Goal: Task Accomplishment & Management: Use online tool/utility

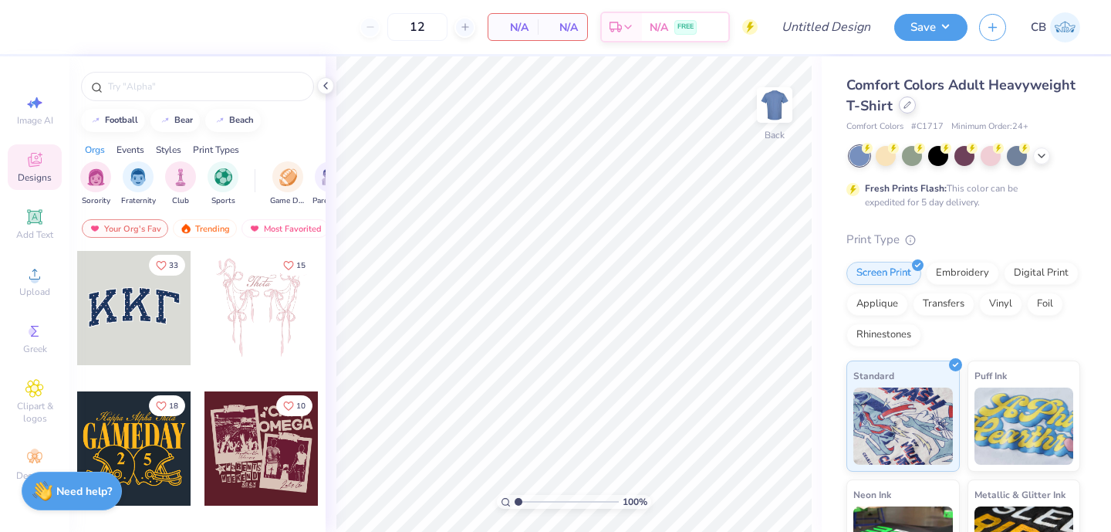
click at [908, 107] on icon at bounding box center [908, 105] width 8 height 8
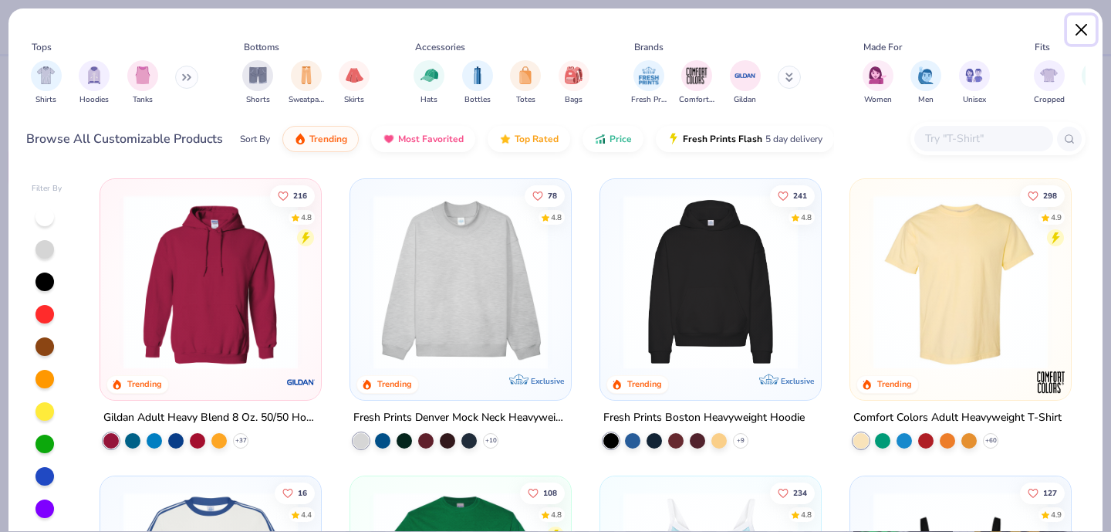
click at [1085, 27] on button "Close" at bounding box center [1081, 29] width 29 height 29
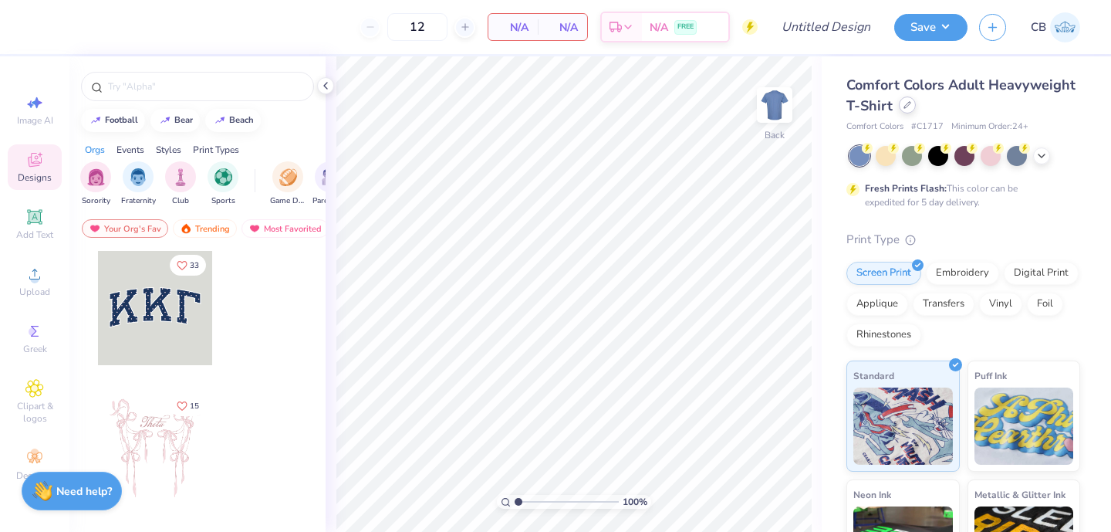
click at [906, 112] on div at bounding box center [907, 104] width 17 height 17
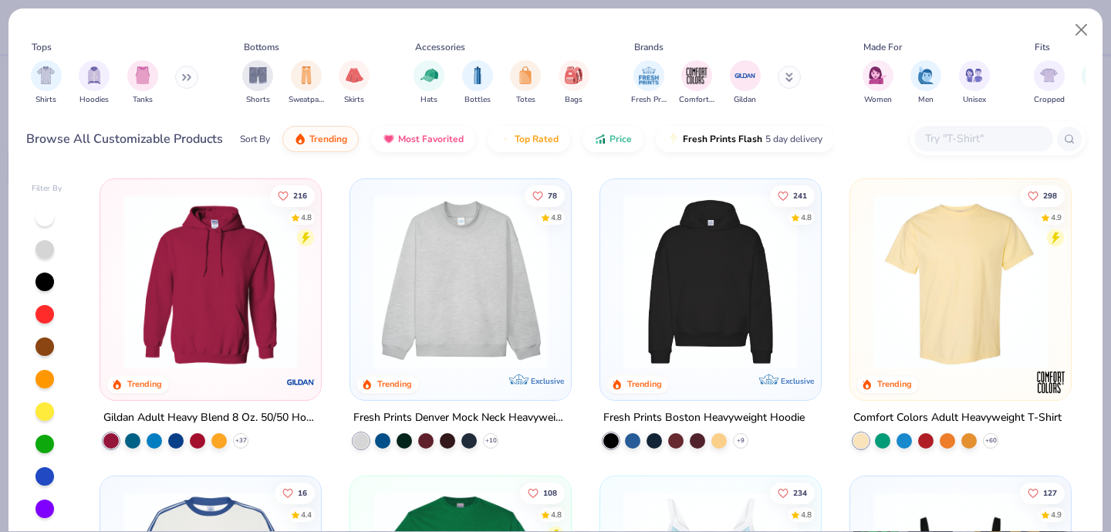
click at [953, 137] on input "text" at bounding box center [983, 139] width 119 height 18
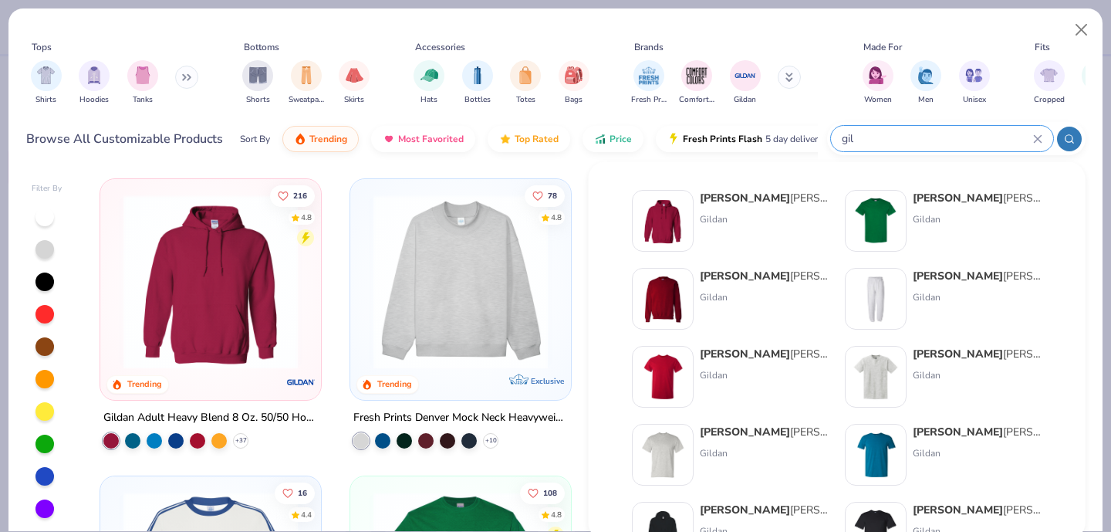
type input "gil"
click at [908, 217] on div "Gil dan Adult Heavy Cotton T-Shirt Gildan" at bounding box center [944, 221] width 198 height 62
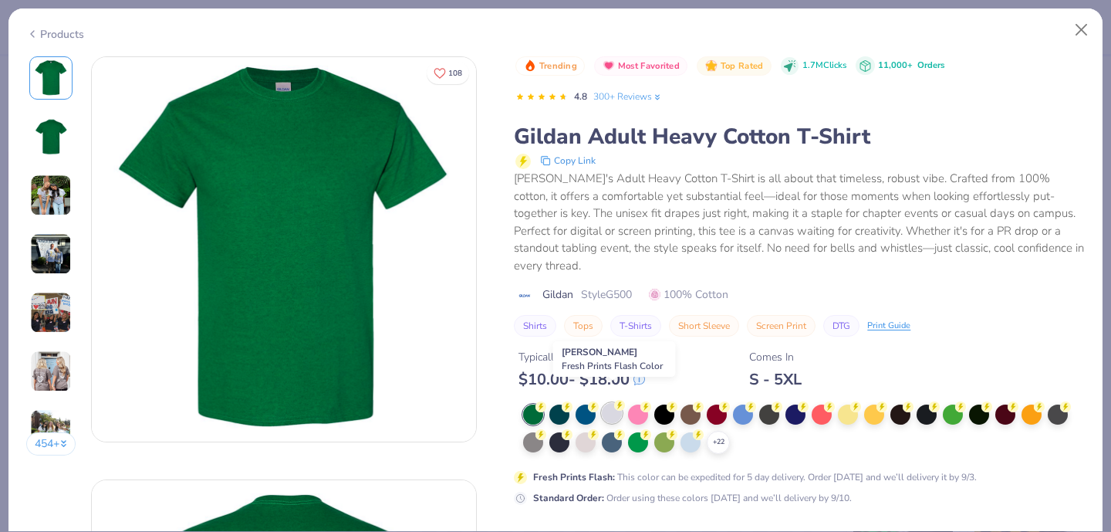
click at [619, 403] on div at bounding box center [612, 413] width 20 height 20
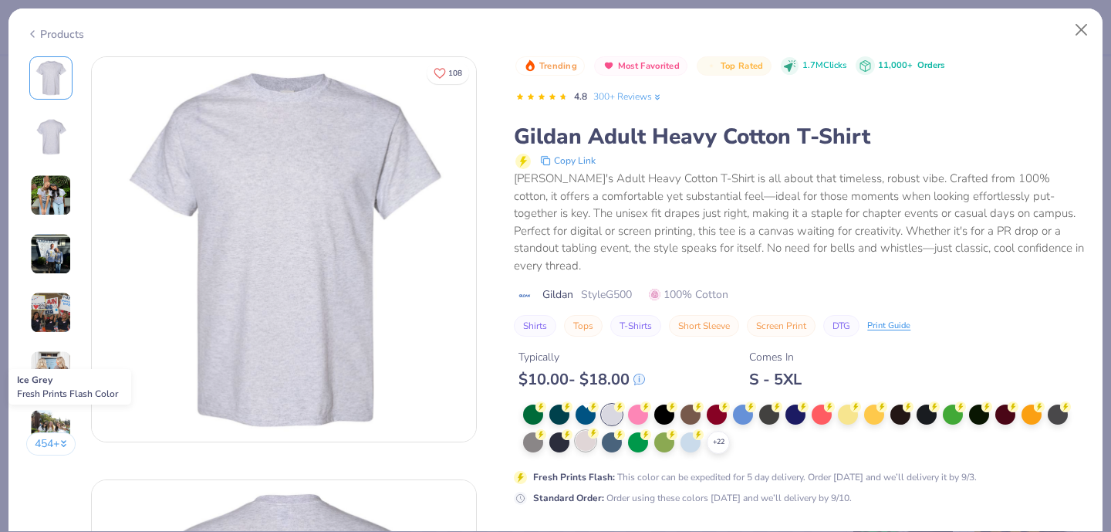
click at [587, 431] on div at bounding box center [586, 441] width 20 height 20
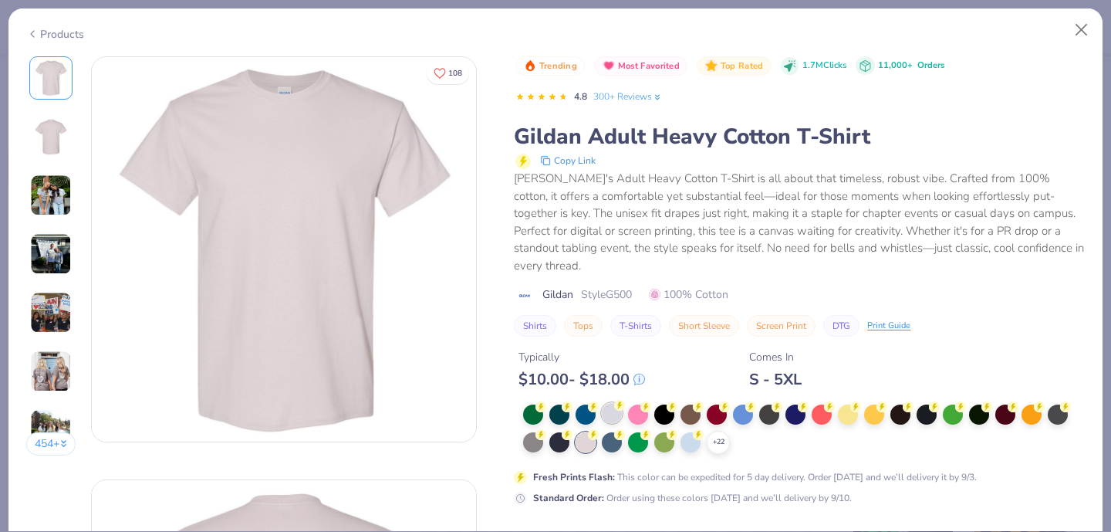
click at [616, 403] on div at bounding box center [612, 413] width 20 height 20
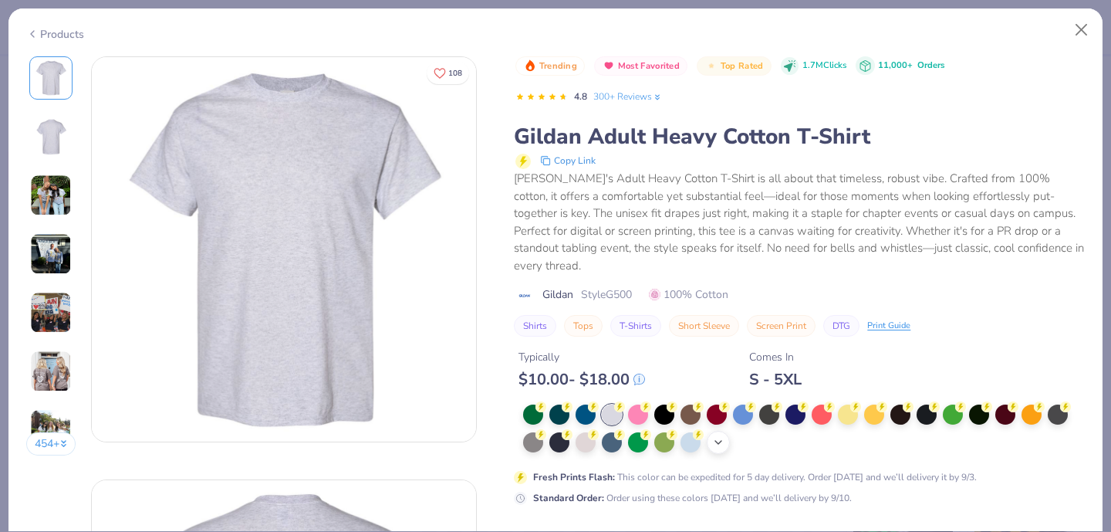
click at [723, 436] on icon at bounding box center [718, 442] width 12 height 12
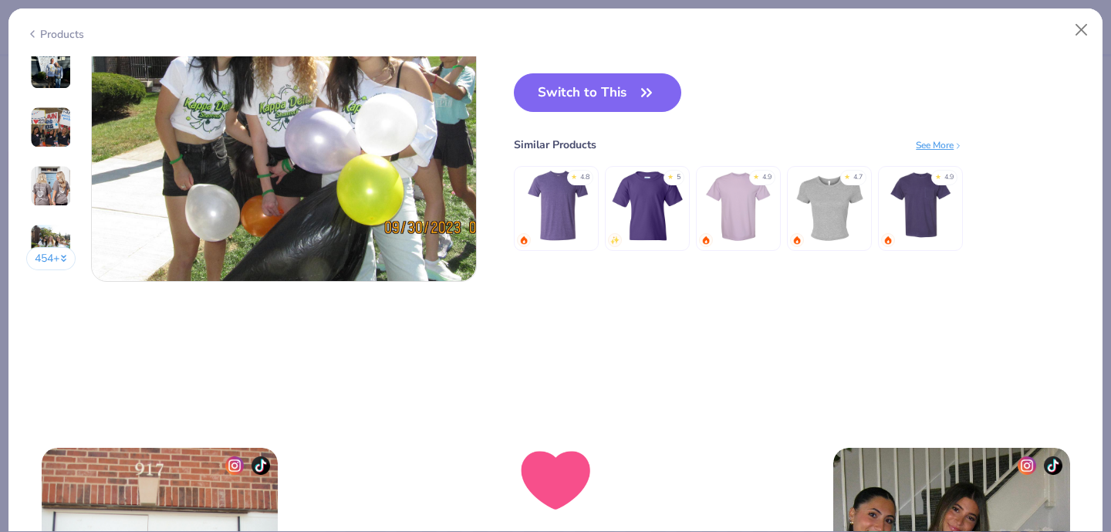
scroll to position [2696, 0]
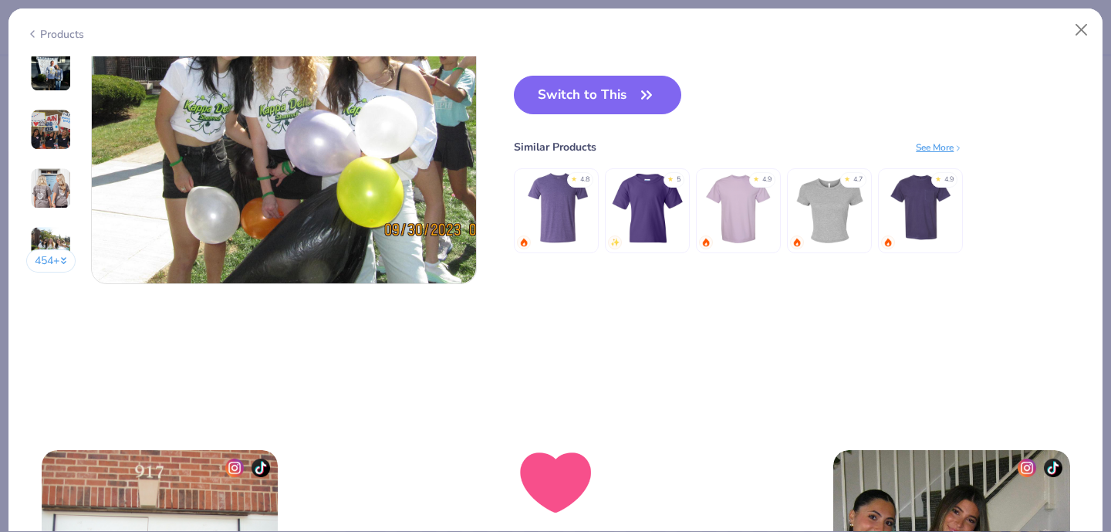
click at [555, 116] on div "Switch to This Similar Products See More ★ 4.8 ★ 5 ★ 4.9 ★ 4.7 ★ 4.9" at bounding box center [738, 180] width 449 height 208
click at [550, 100] on button "Switch to This" at bounding box center [597, 95] width 167 height 39
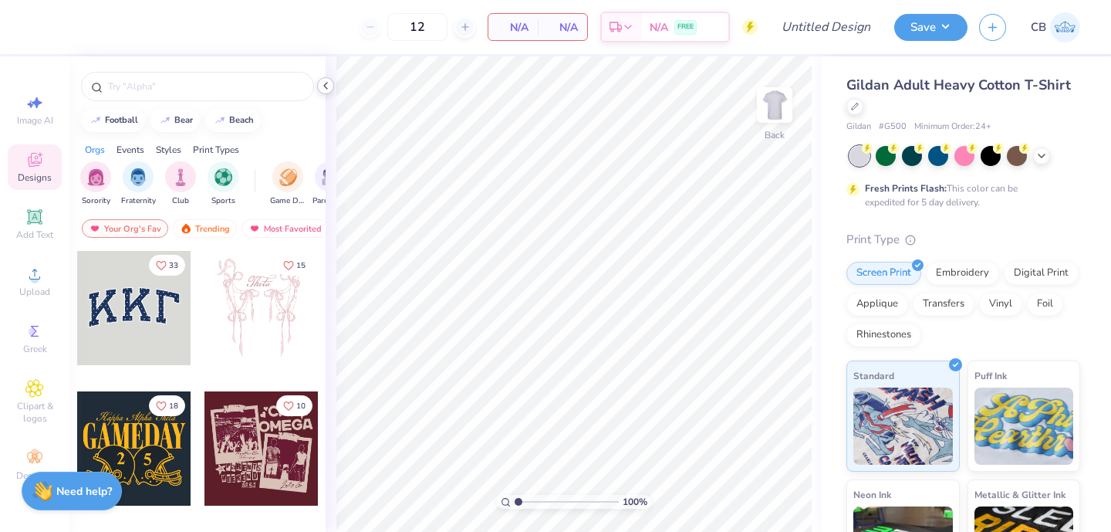
click at [324, 86] on icon at bounding box center [326, 85] width 12 height 12
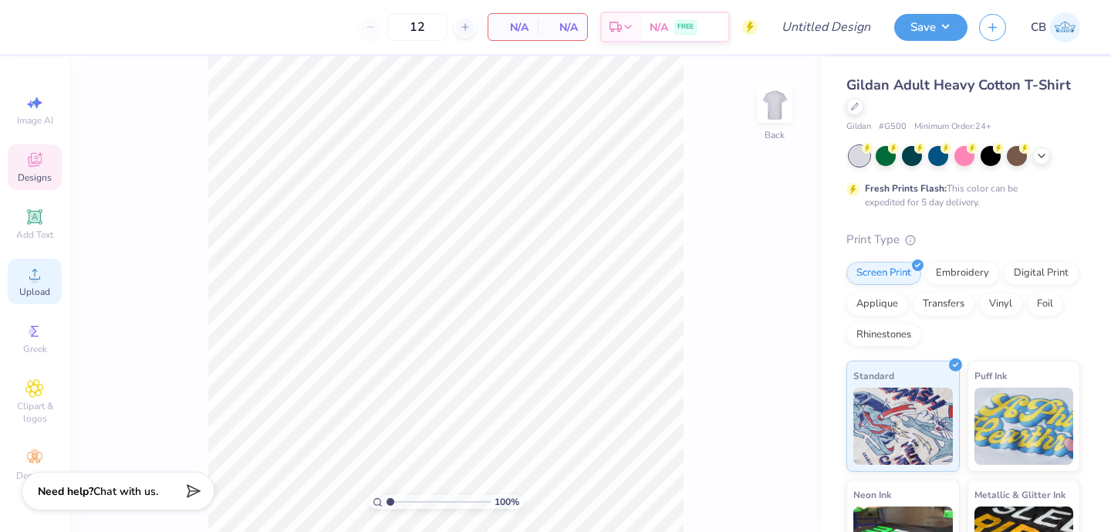
click at [24, 289] on span "Upload" at bounding box center [34, 292] width 31 height 12
click at [32, 271] on icon at bounding box center [34, 274] width 19 height 19
click at [20, 279] on div "Upload" at bounding box center [35, 282] width 54 height 46
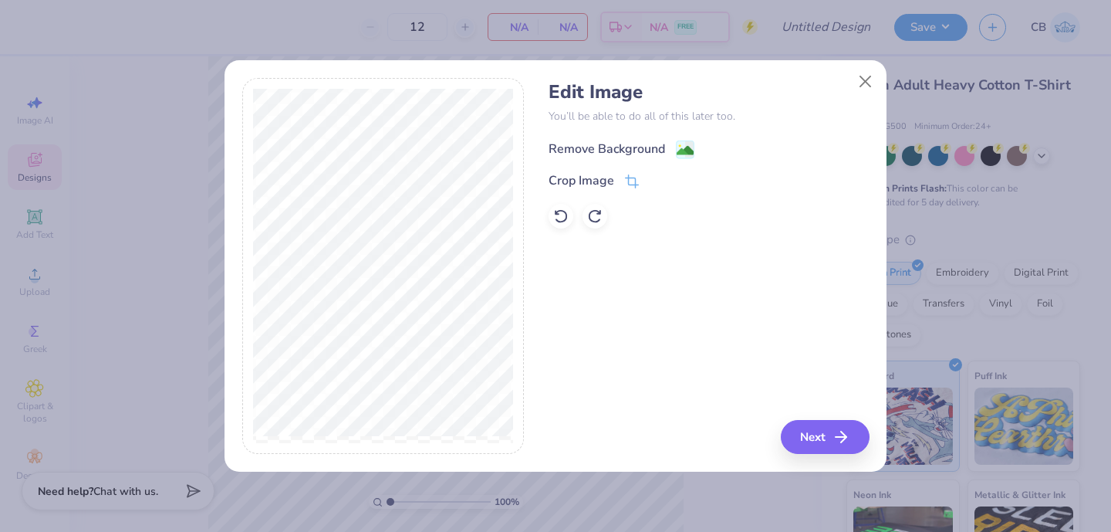
click at [644, 151] on div "Remove Background" at bounding box center [607, 149] width 117 height 19
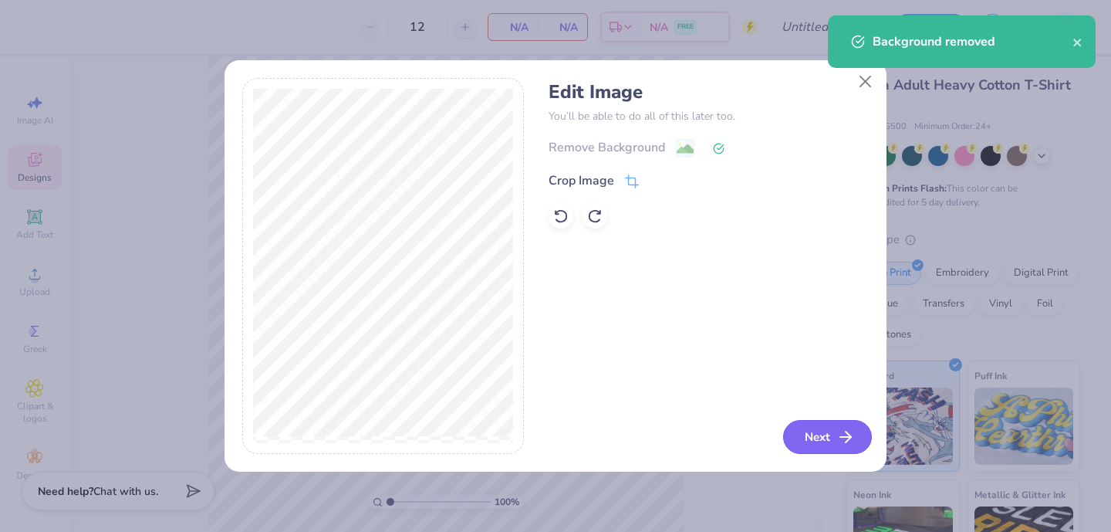
click at [815, 434] on button "Next" at bounding box center [827, 437] width 89 height 34
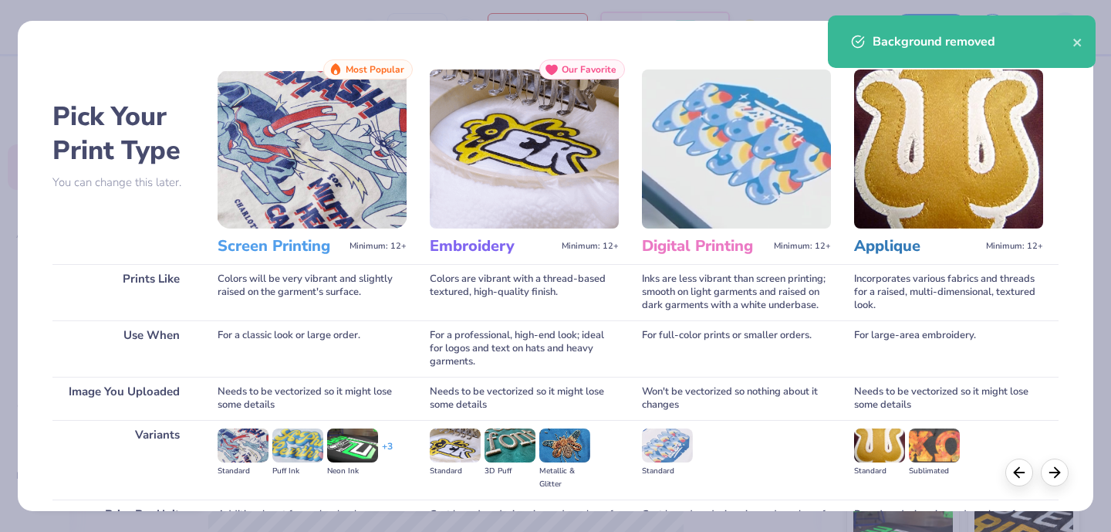
scroll to position [161, 0]
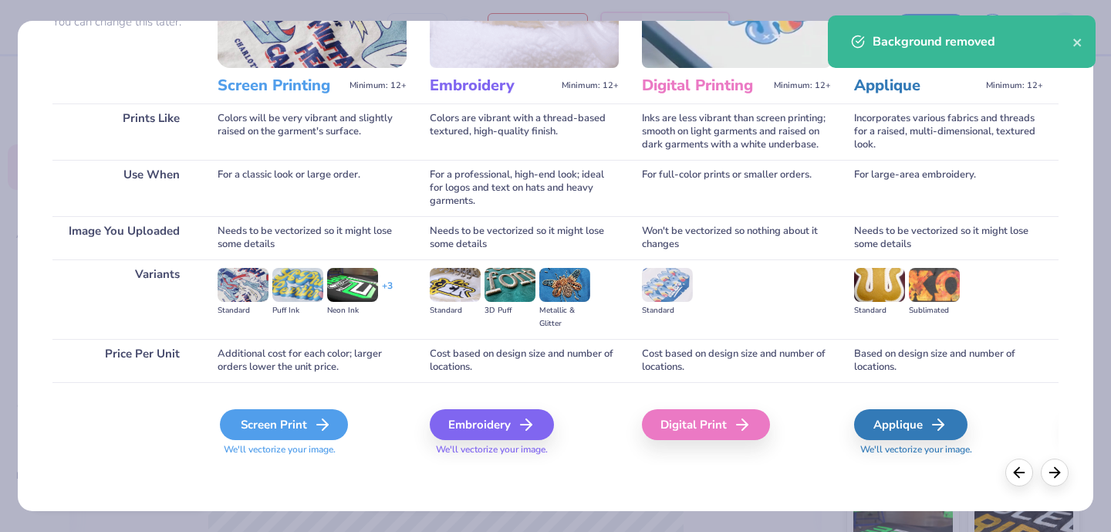
click at [309, 433] on div "Screen Print" at bounding box center [284, 424] width 128 height 31
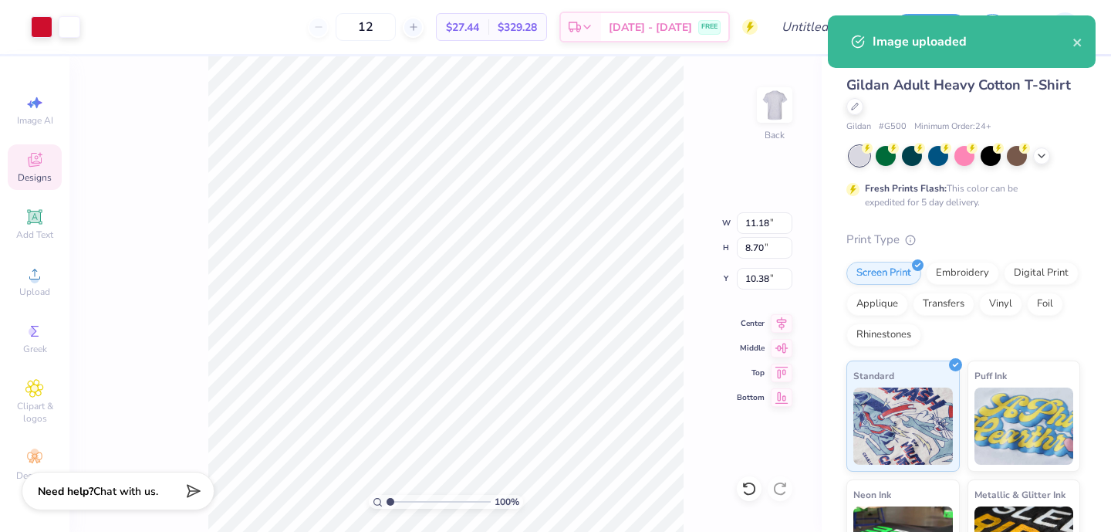
type input "11.18"
type input "8.70"
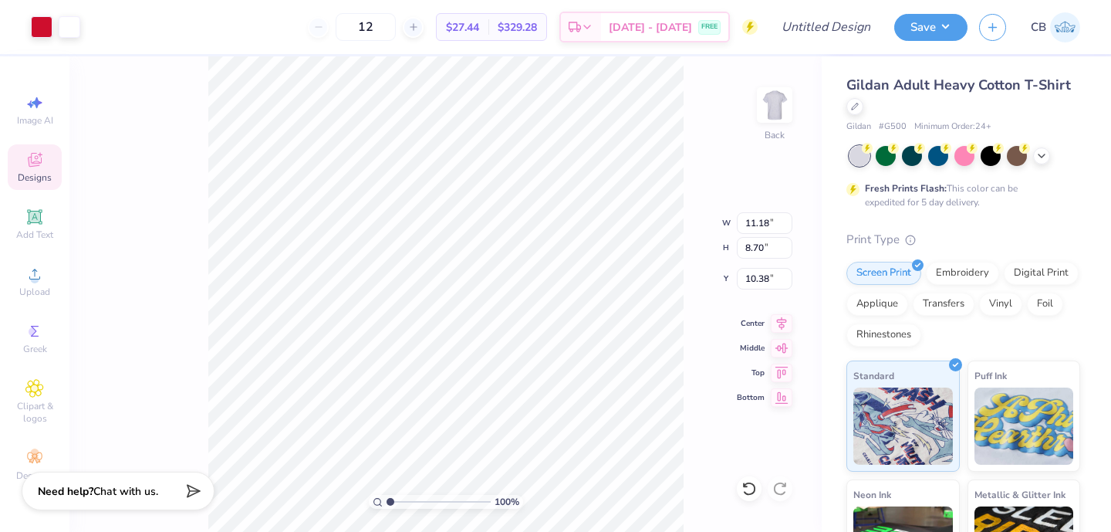
type input "3.00"
drag, startPoint x: 408, startPoint y: 24, endPoint x: 360, endPoint y: 24, distance: 47.1
click at [360, 24] on div "12" at bounding box center [366, 27] width 116 height 28
drag, startPoint x: 403, startPoint y: 29, endPoint x: 376, endPoint y: 29, distance: 27.0
click at [376, 29] on input "15" at bounding box center [366, 27] width 60 height 28
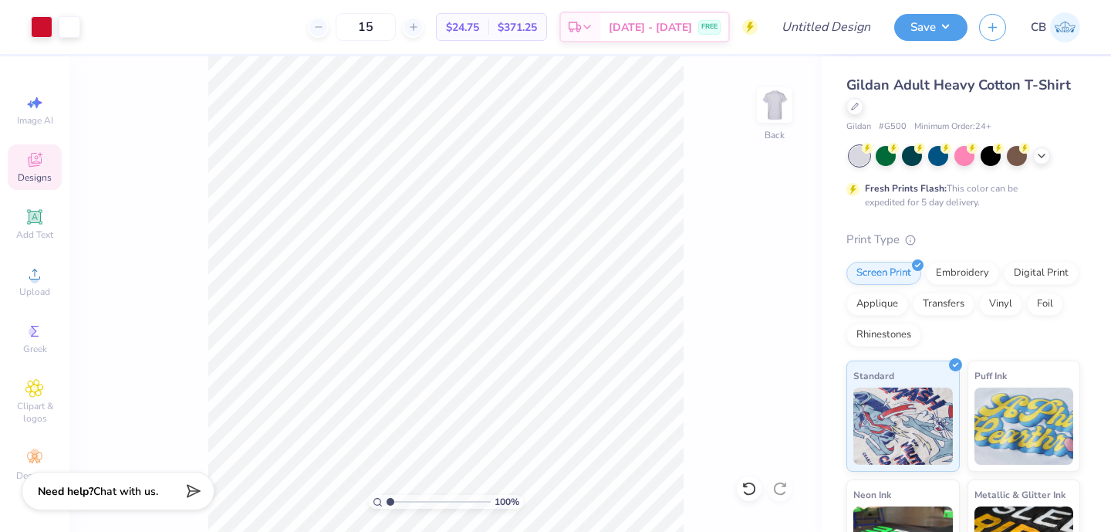
click at [300, 28] on div "15 $24.75 Per Item $371.25 Total Est. Delivery Sep 7 - 10 FREE" at bounding box center [425, 27] width 666 height 54
click at [329, 28] on div at bounding box center [318, 27] width 21 height 21
click at [419, 26] on icon at bounding box center [413, 27] width 11 height 11
drag, startPoint x: 409, startPoint y: 27, endPoint x: 376, endPoint y: 26, distance: 33.2
click at [375, 27] on input "15" at bounding box center [366, 27] width 60 height 28
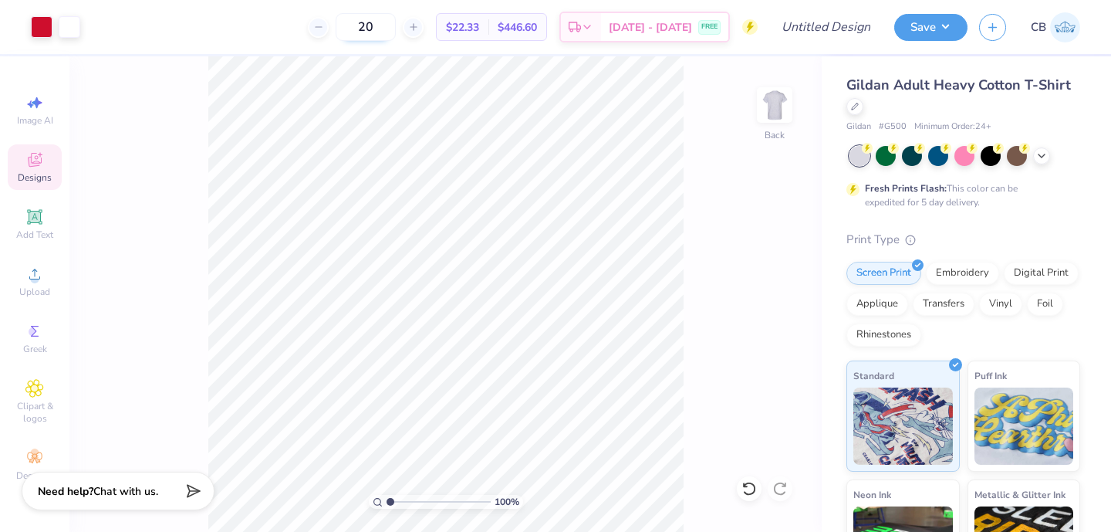
drag, startPoint x: 411, startPoint y: 25, endPoint x: 374, endPoint y: 25, distance: 37.0
click at [374, 25] on input "20" at bounding box center [366, 27] width 60 height 28
type input "24"
click at [268, 25] on div "24 $16.58 Per Item $397.92 Total Est. Delivery Sep 7 - 10 FREE" at bounding box center [425, 27] width 666 height 54
click at [923, 26] on button "Save" at bounding box center [931, 25] width 73 height 27
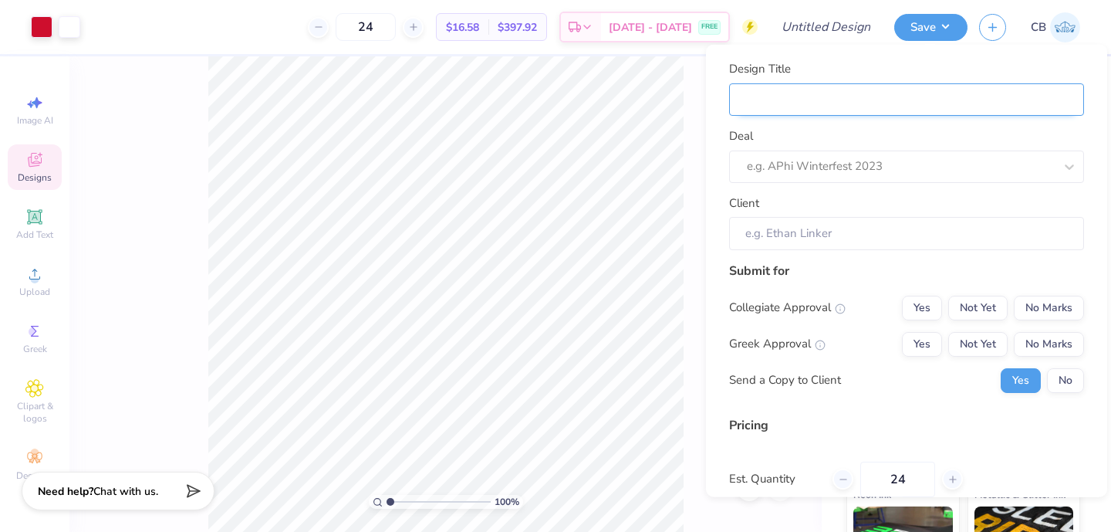
click at [781, 98] on input "Design Title" at bounding box center [906, 99] width 355 height 33
type input "C"
type input "Co"
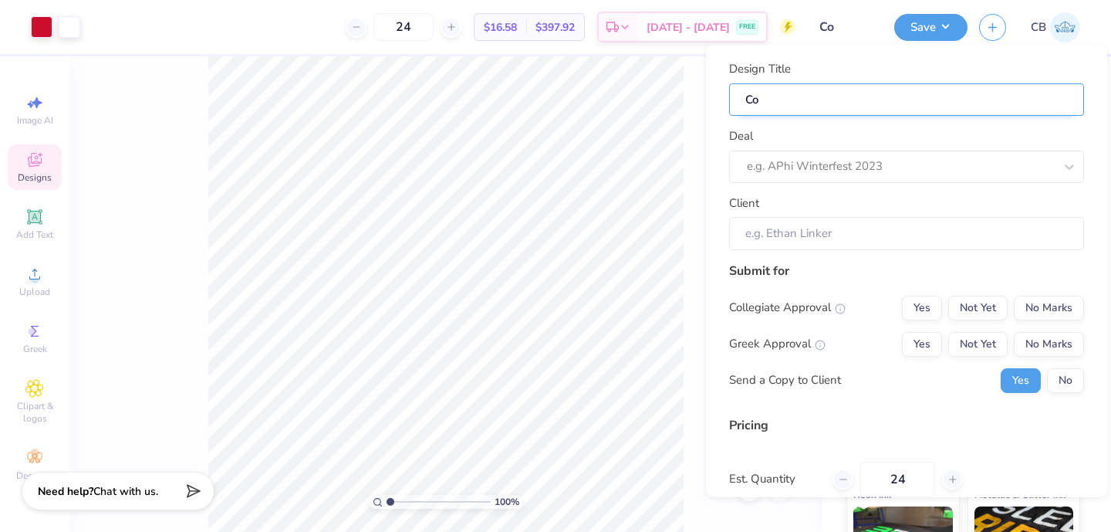
type input "Com"
type input "Comm"
type input "Commo"
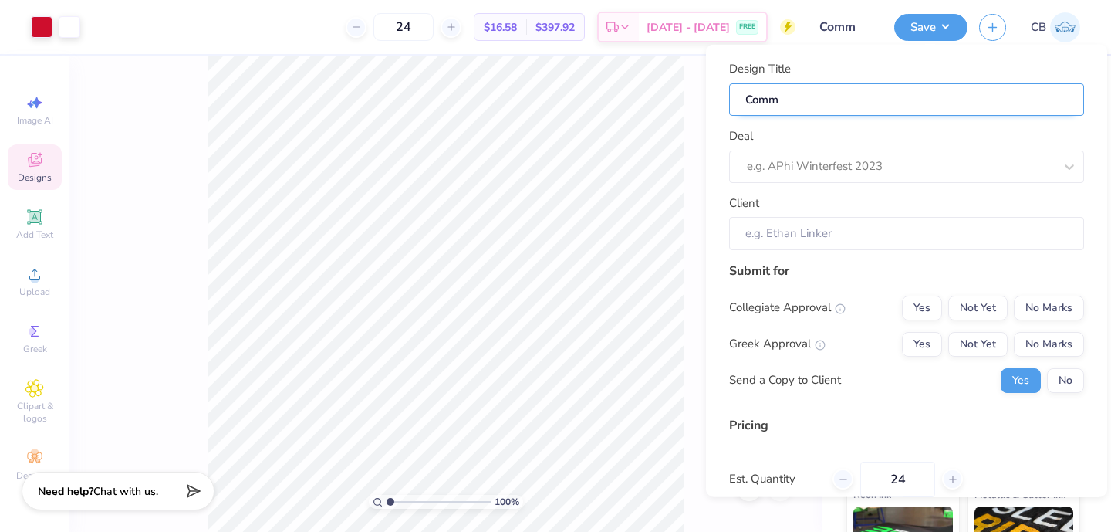
type input "Commo"
type input "Common"
type input "Commons"
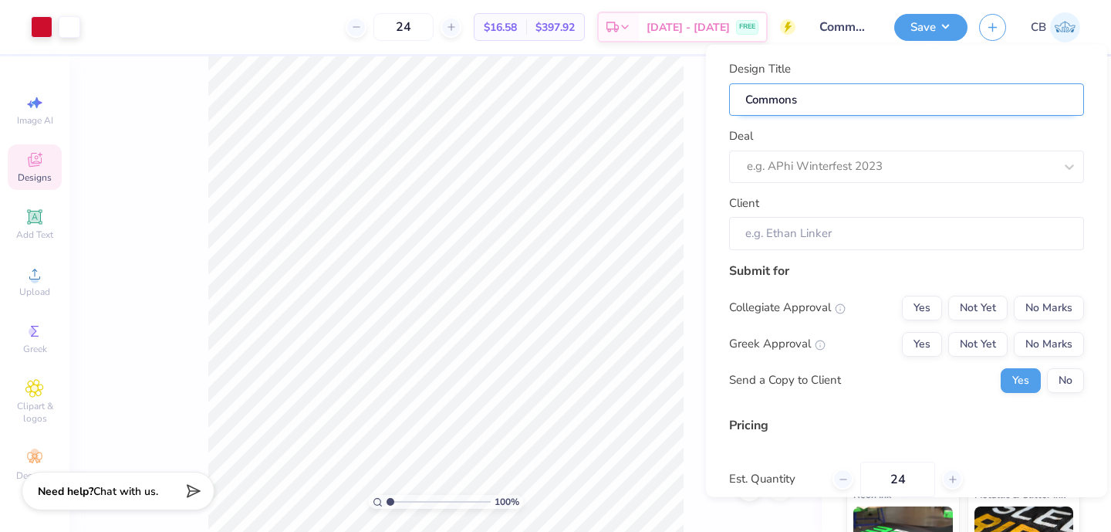
type input "Commons"
type input "Commons H"
type input "Commons"
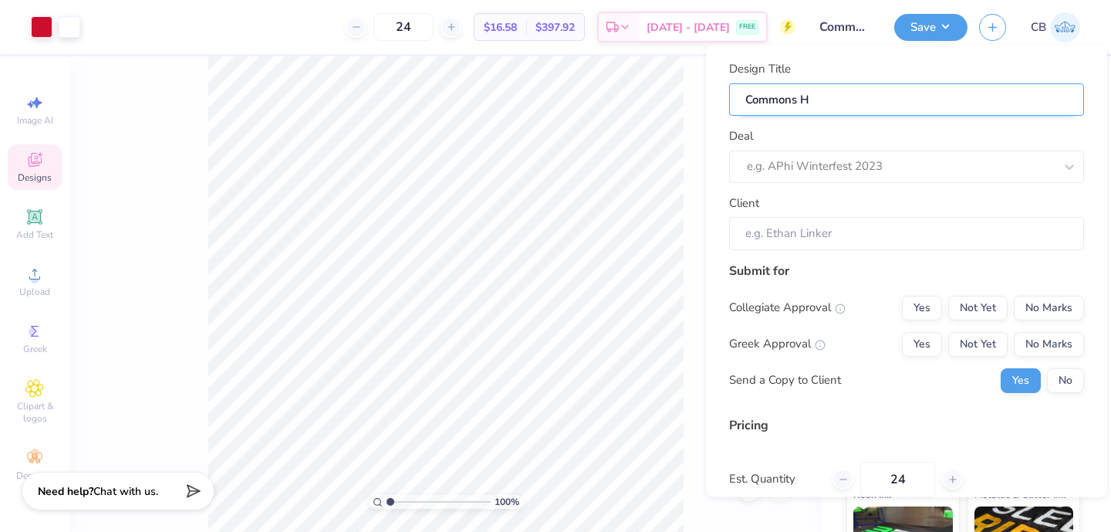
type input "Commons"
type input "Common"
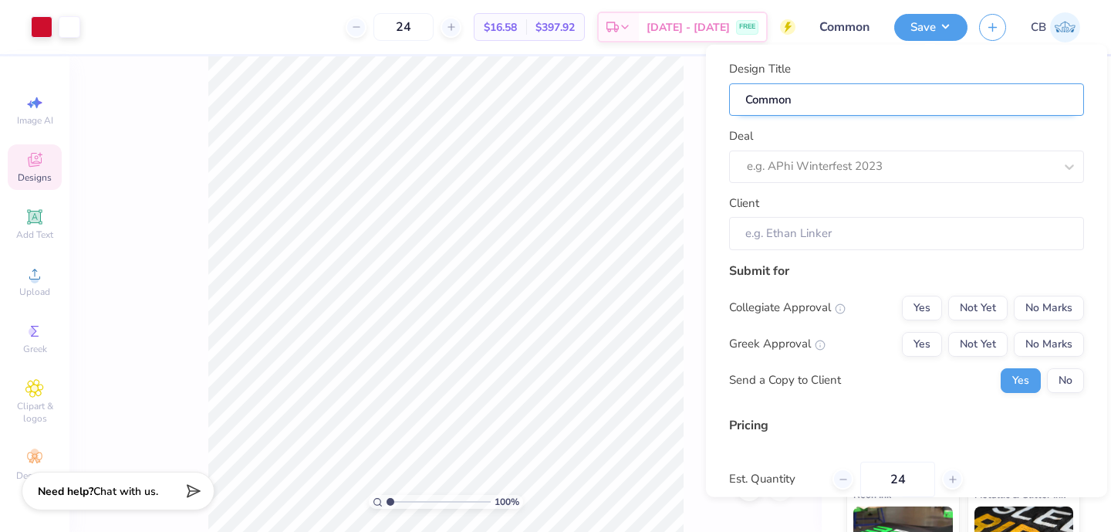
type input "Commo"
type input "Comm"
type input "Com"
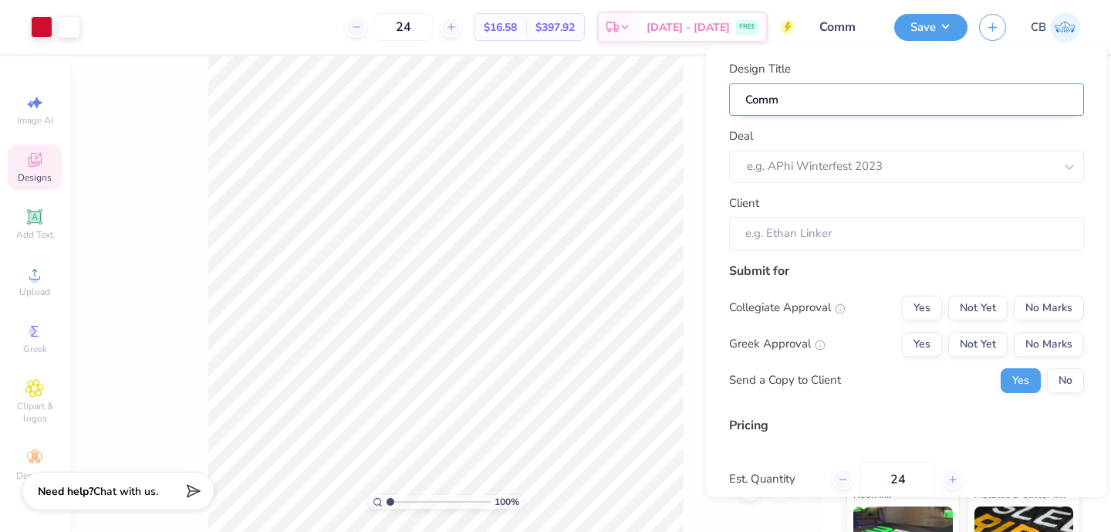
type input "Com"
type input "Co"
type input "C"
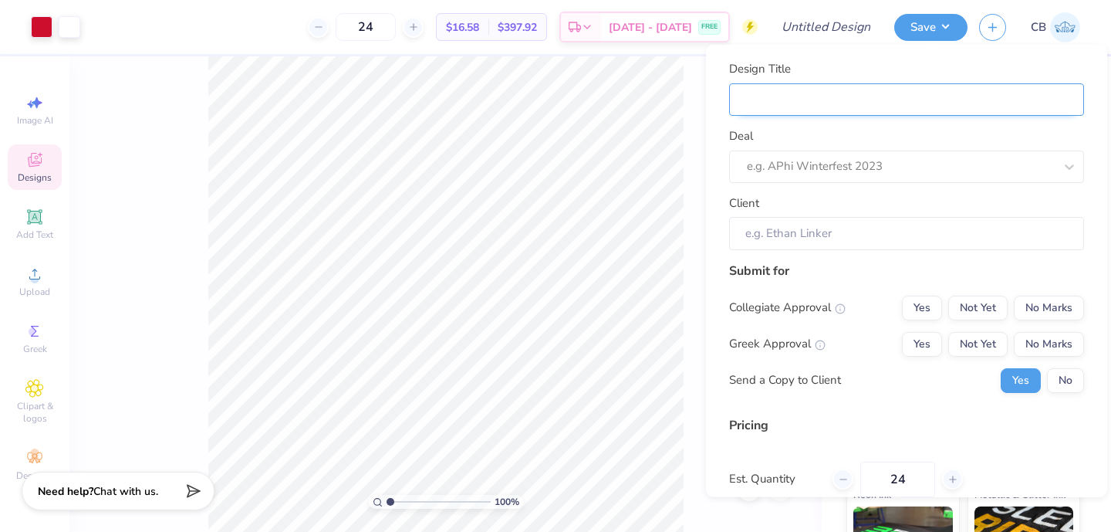
type input "I"
type input "I h"
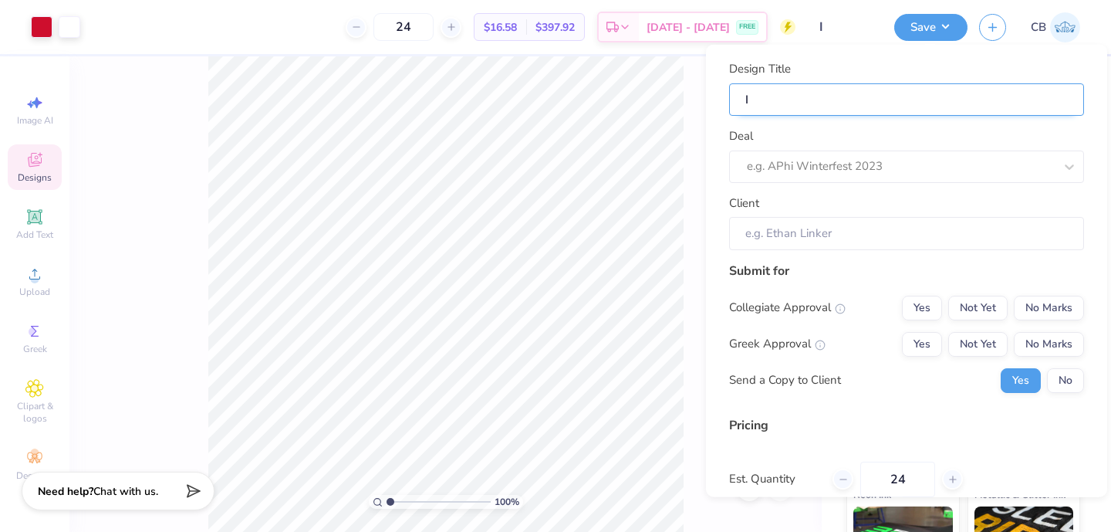
type input "I h"
type input "I he"
type input "I hea"
type input "I hear"
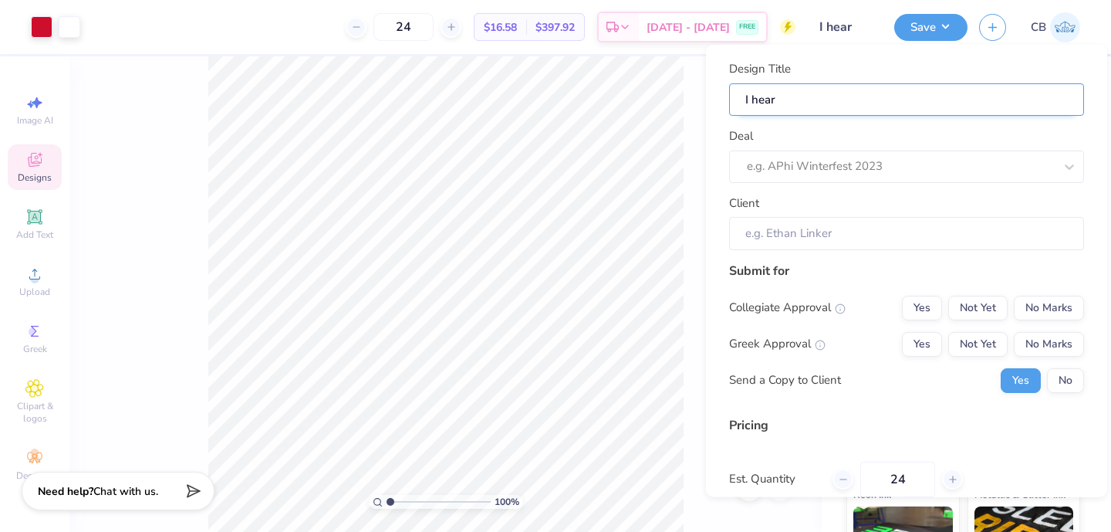
type input "I heart"
type input "I heart C"
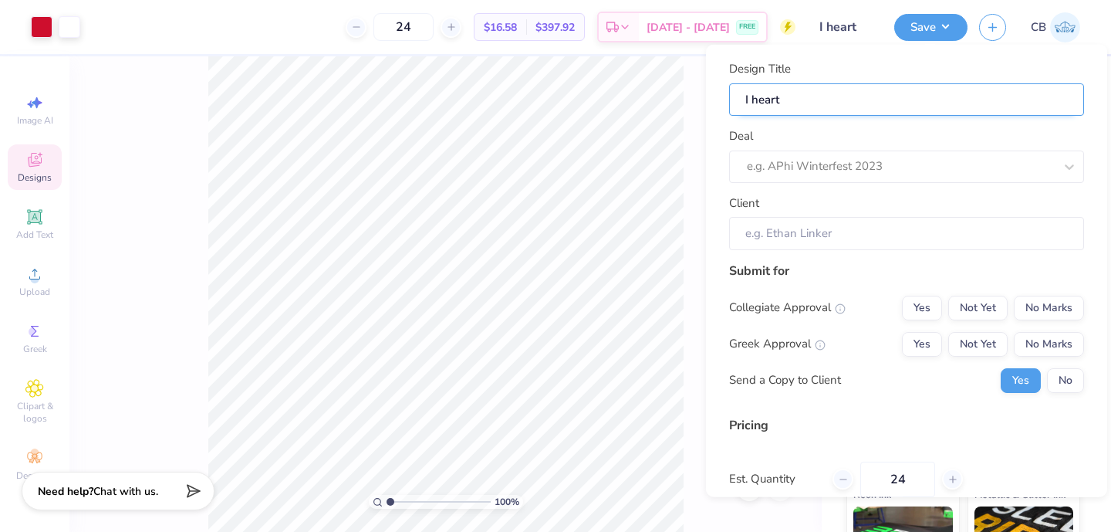
type input "I heart C"
type input "I heart Co"
type input "I heart Com"
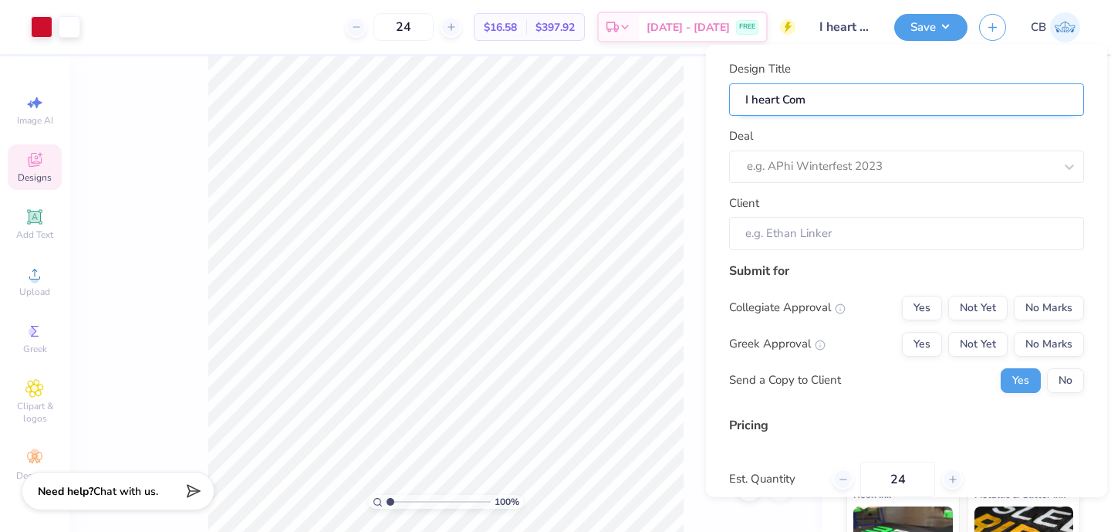
type input "I heart Comm"
type input "I heart Commo"
type input "I heart Common"
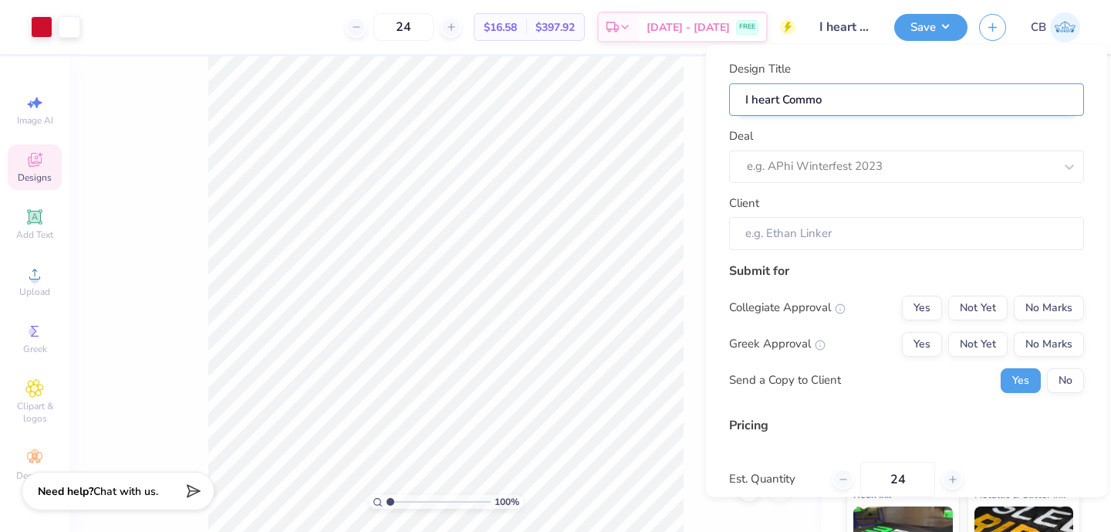
type input "I heart Common"
type input "I heart Commons"
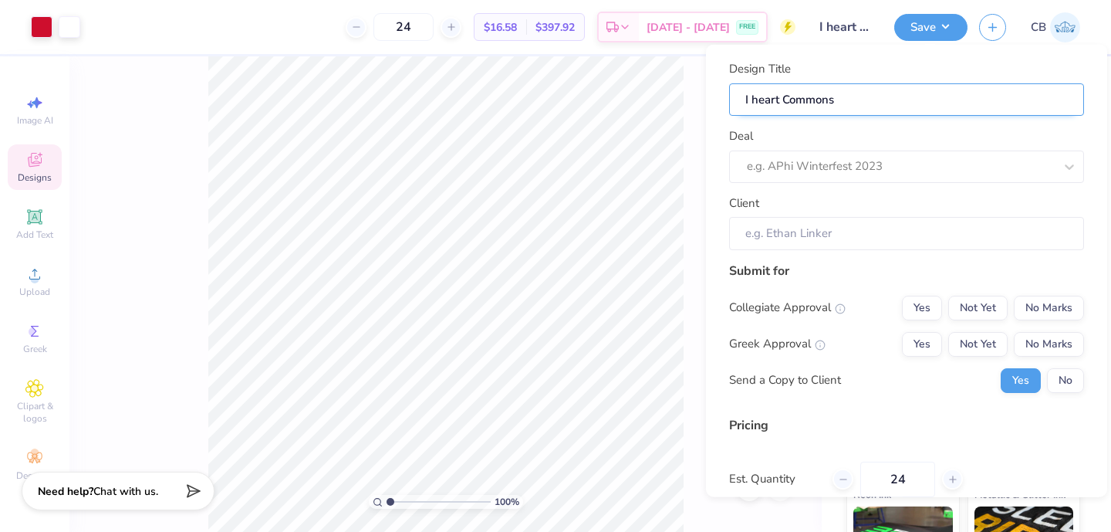
type input "I heart Commons S"
type input "I heart Commons Sh"
type input "I heart Commons Shi"
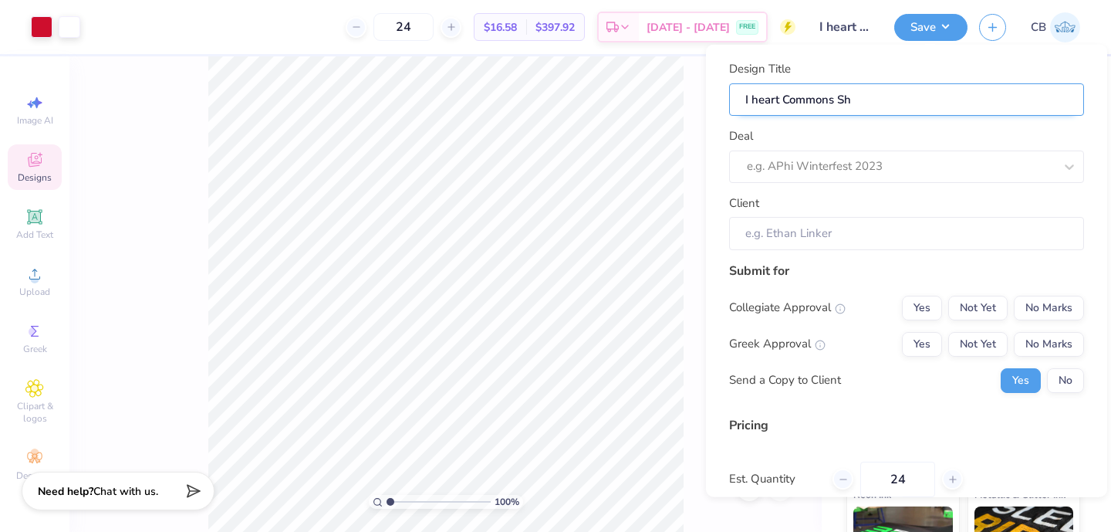
type input "I heart Commons Shi"
type input "I heart Commons Shit"
type input "I heart Commons Shi"
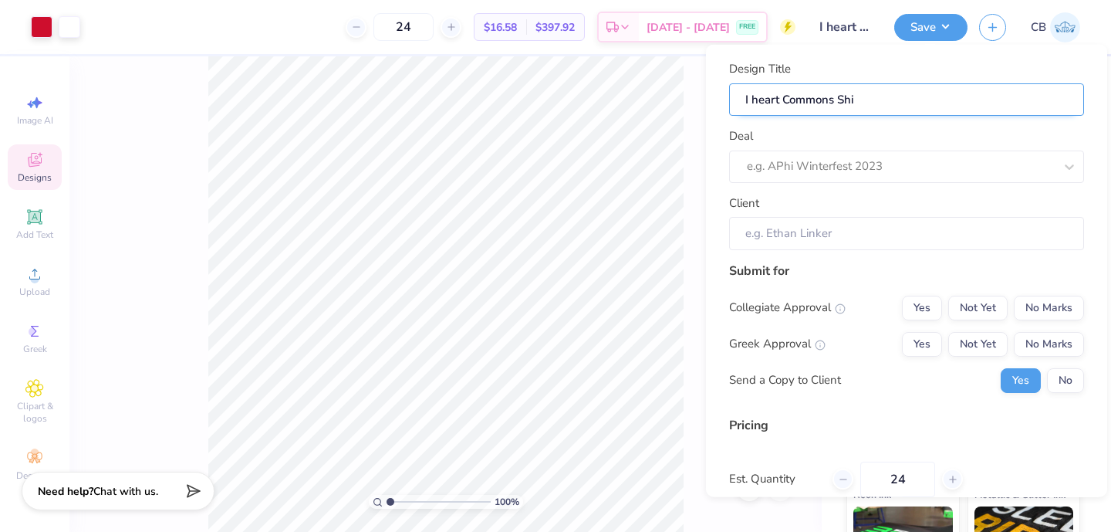
type input "I heart Commons Shir"
type input "I heart Commons Shirt"
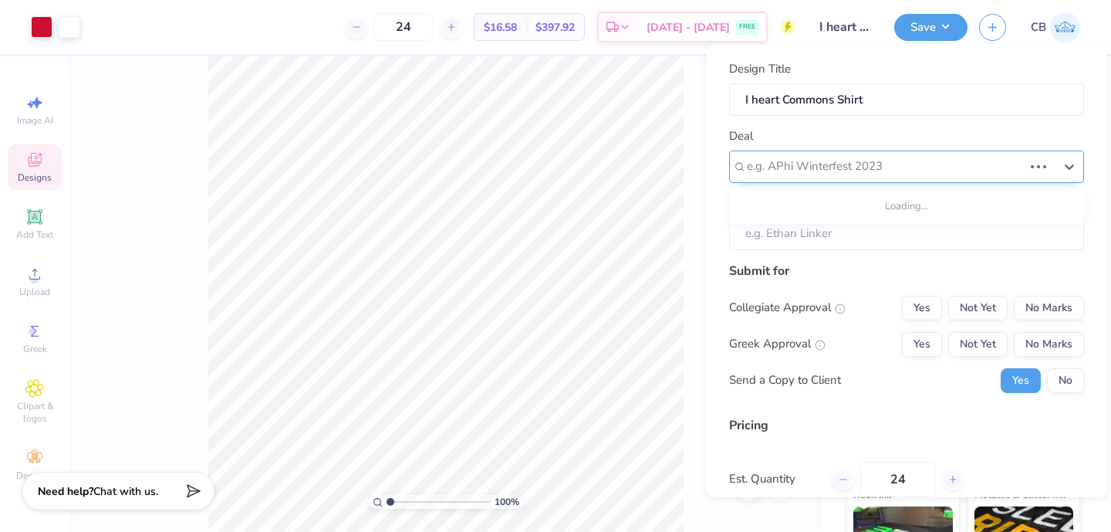
click at [769, 156] on div at bounding box center [885, 166] width 276 height 21
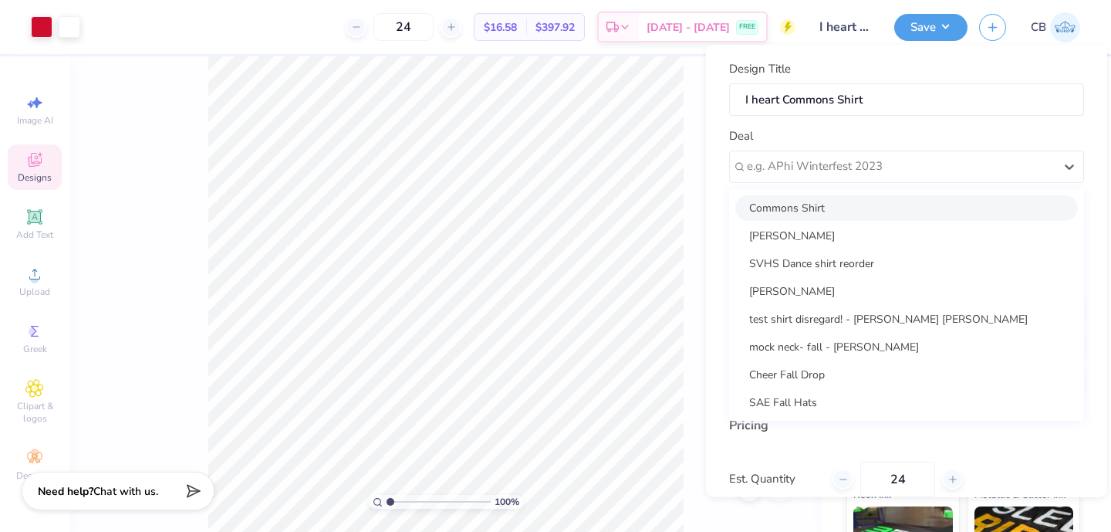
click at [840, 208] on div "Commons Shirt" at bounding box center [907, 206] width 343 height 25
type input "Caroline Beach"
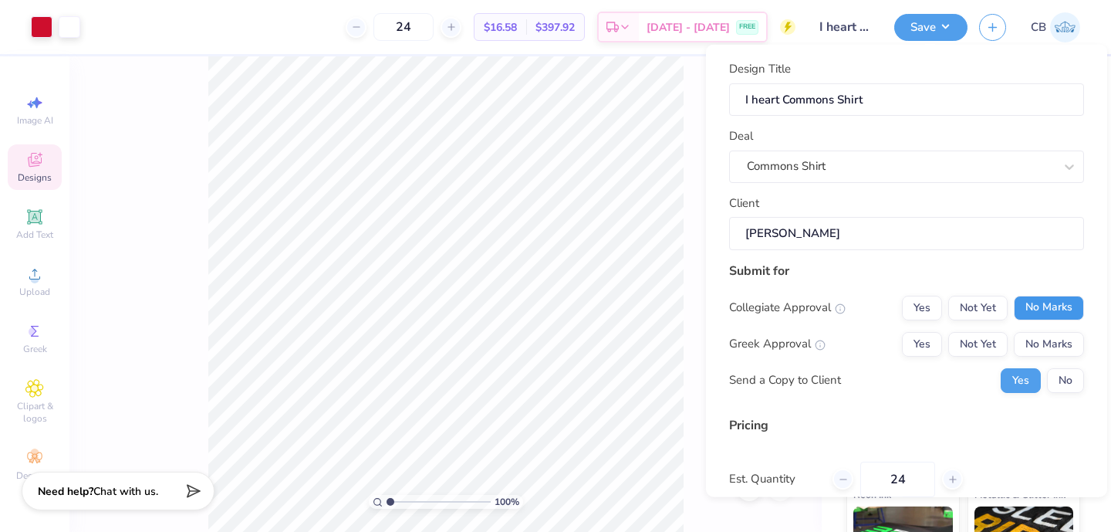
click at [1061, 308] on button "No Marks" at bounding box center [1049, 307] width 70 height 25
click at [1055, 343] on button "No Marks" at bounding box center [1049, 343] width 70 height 25
click at [1059, 369] on button "No" at bounding box center [1065, 379] width 37 height 25
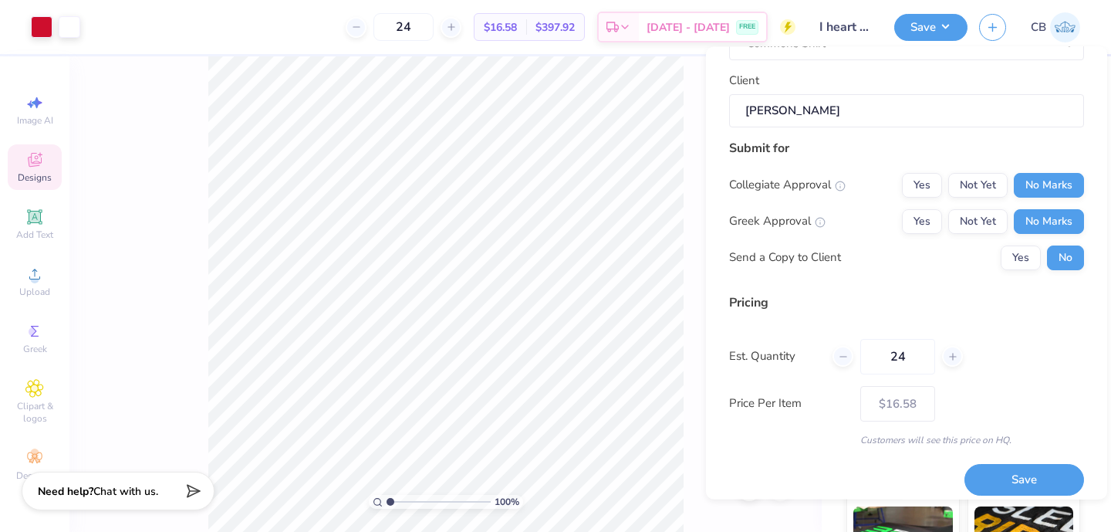
scroll to position [137, 0]
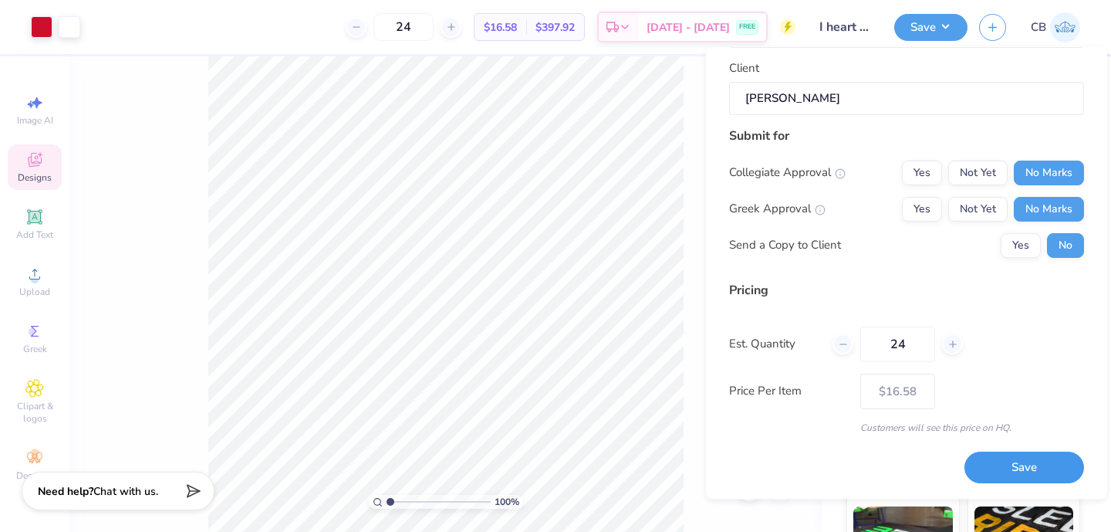
click at [1000, 453] on button "Save" at bounding box center [1025, 468] width 120 height 32
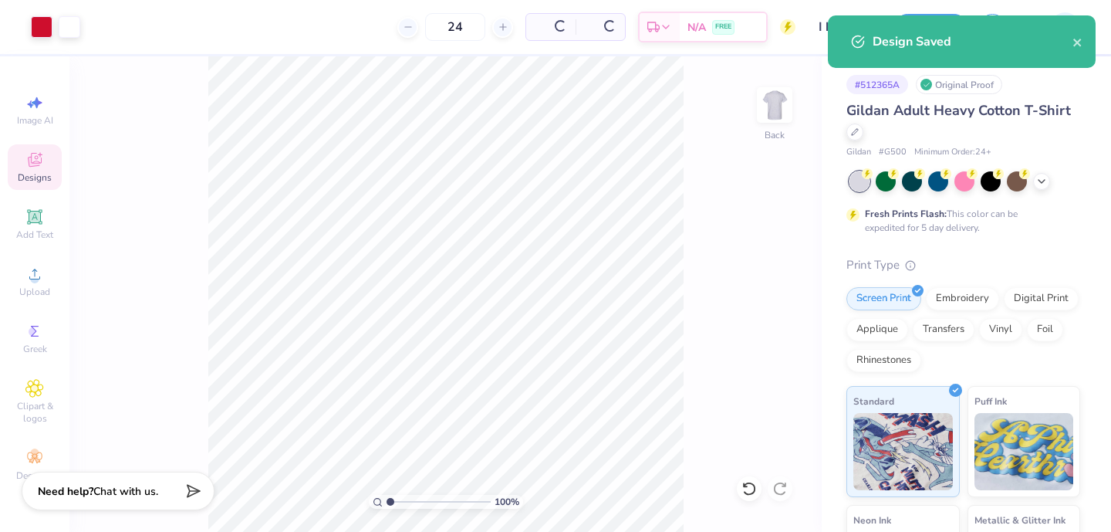
type input "$16.58"
click at [1078, 43] on icon "close" at bounding box center [1078, 43] width 8 height 8
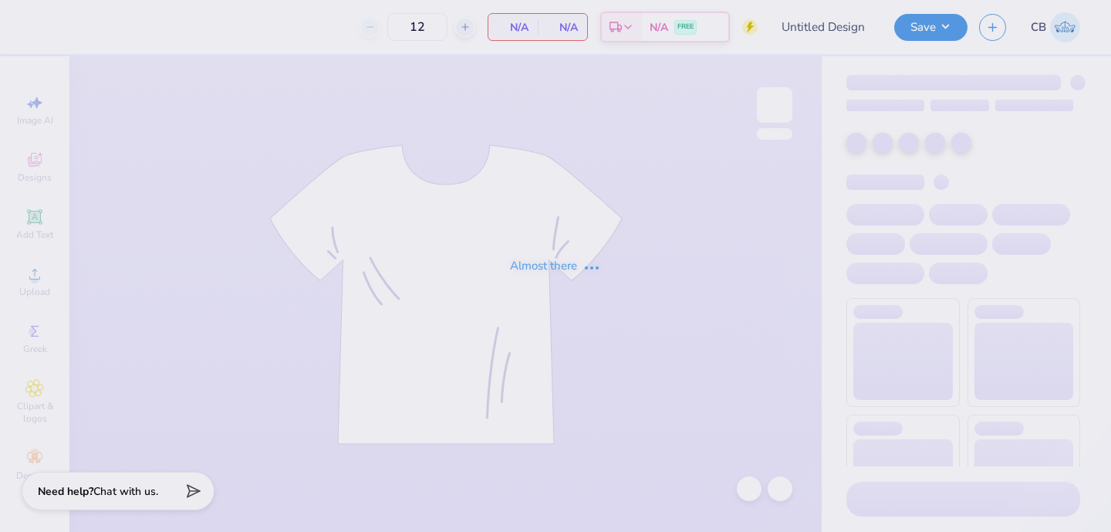
type input "Cheer Tees"
type input "24"
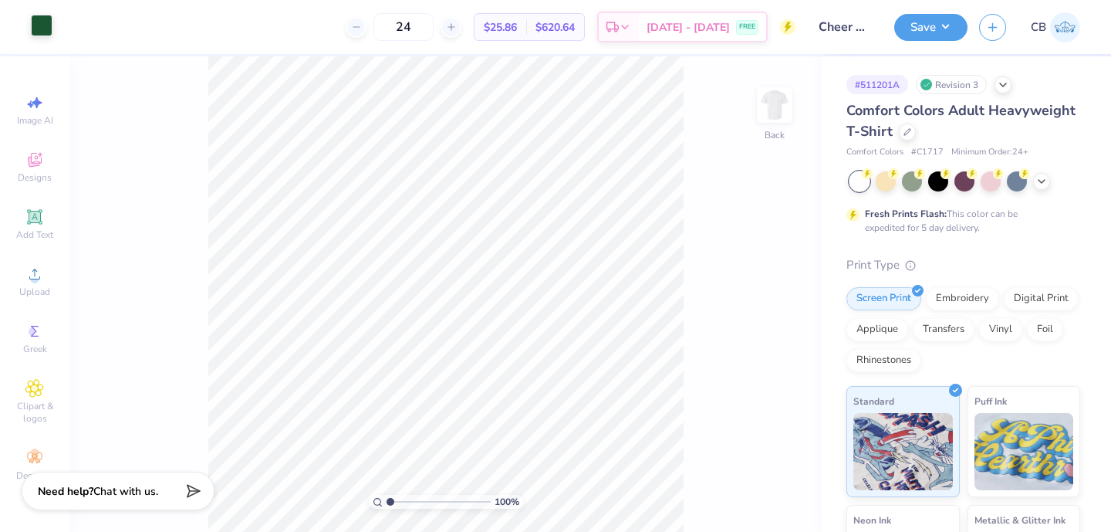
click at [42, 19] on div at bounding box center [42, 26] width 22 height 22
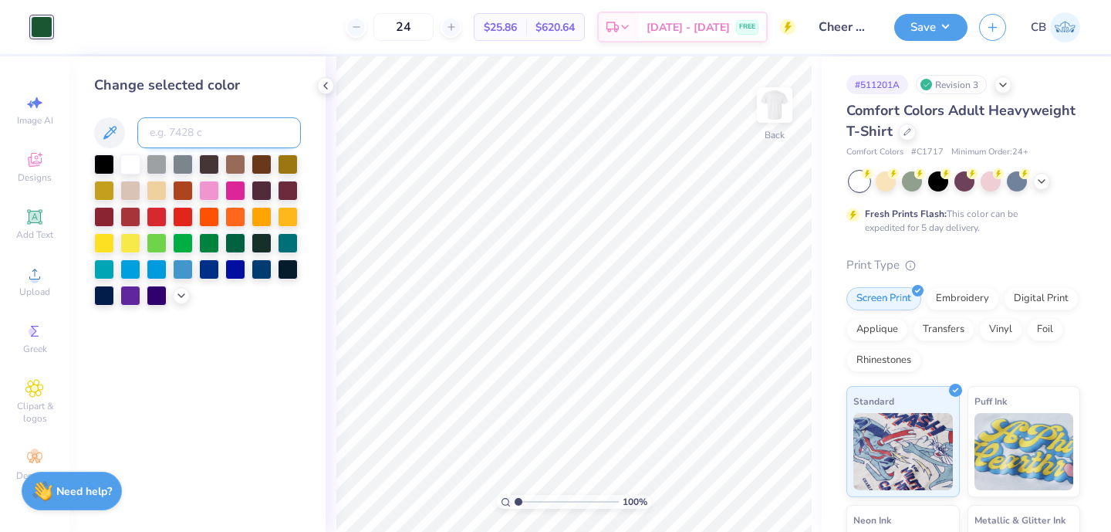
click at [167, 130] on input at bounding box center [219, 132] width 164 height 31
paste input "7421"
type input "7421"
click at [108, 220] on div at bounding box center [104, 215] width 20 height 20
click at [181, 293] on icon at bounding box center [181, 294] width 12 height 12
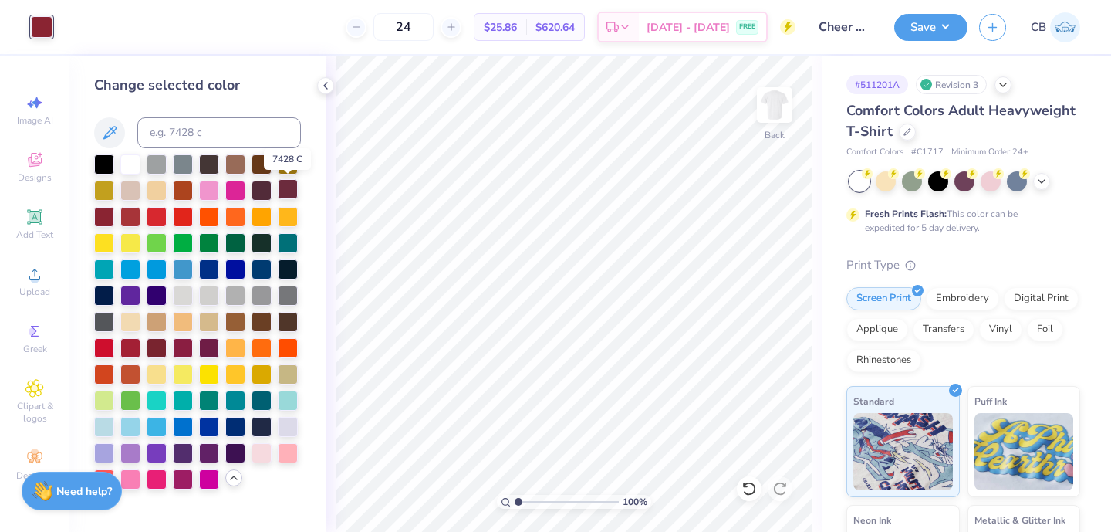
click at [286, 194] on div at bounding box center [288, 189] width 20 height 20
click at [327, 85] on icon at bounding box center [326, 85] width 12 height 12
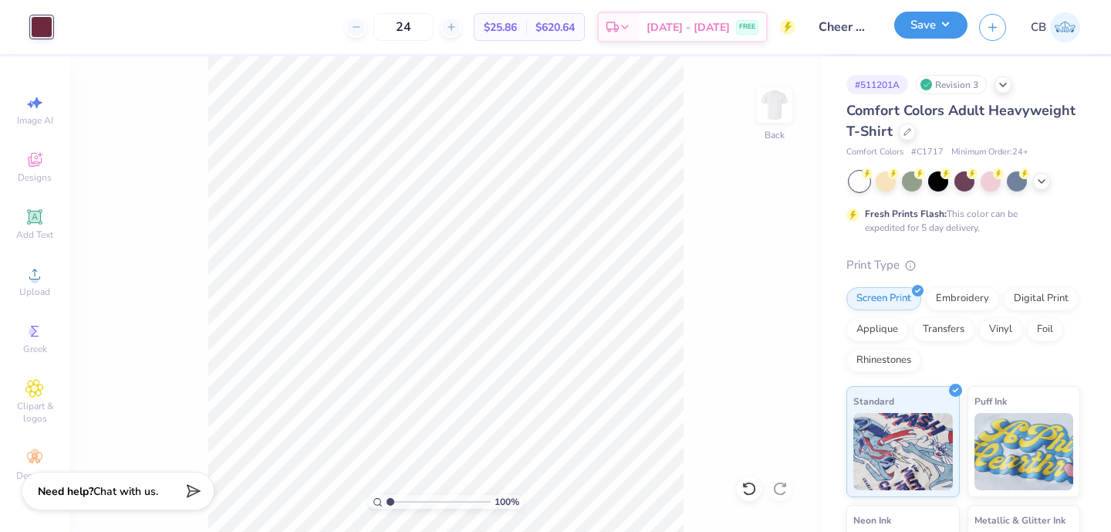
click at [935, 22] on button "Save" at bounding box center [931, 25] width 73 height 27
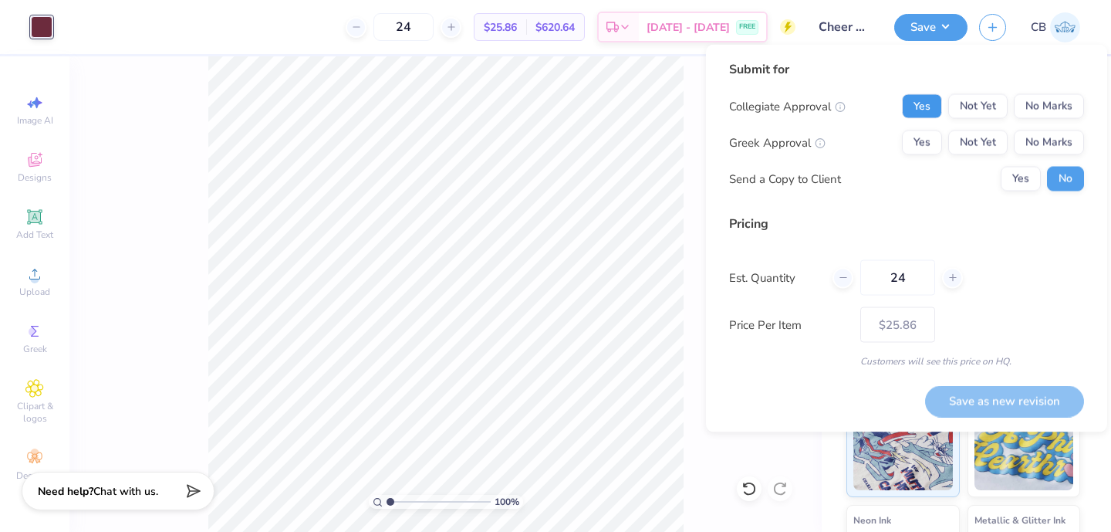
click at [932, 107] on button "Yes" at bounding box center [922, 106] width 40 height 25
click at [1045, 145] on button "No Marks" at bounding box center [1049, 142] width 70 height 25
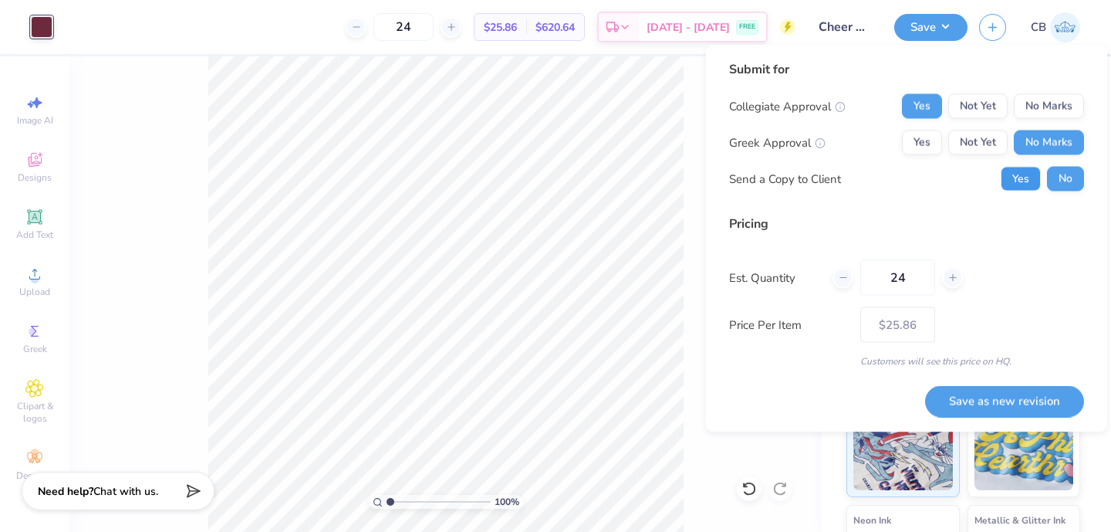
click at [1008, 182] on button "Yes" at bounding box center [1021, 179] width 40 height 25
click at [976, 396] on button "Save as new revision" at bounding box center [1004, 401] width 159 height 32
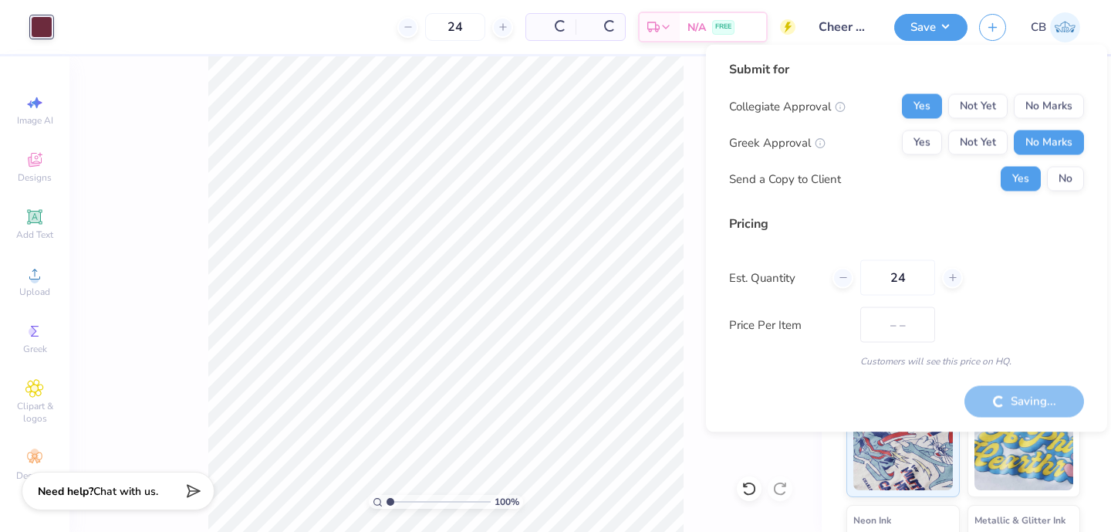
type input "$25.86"
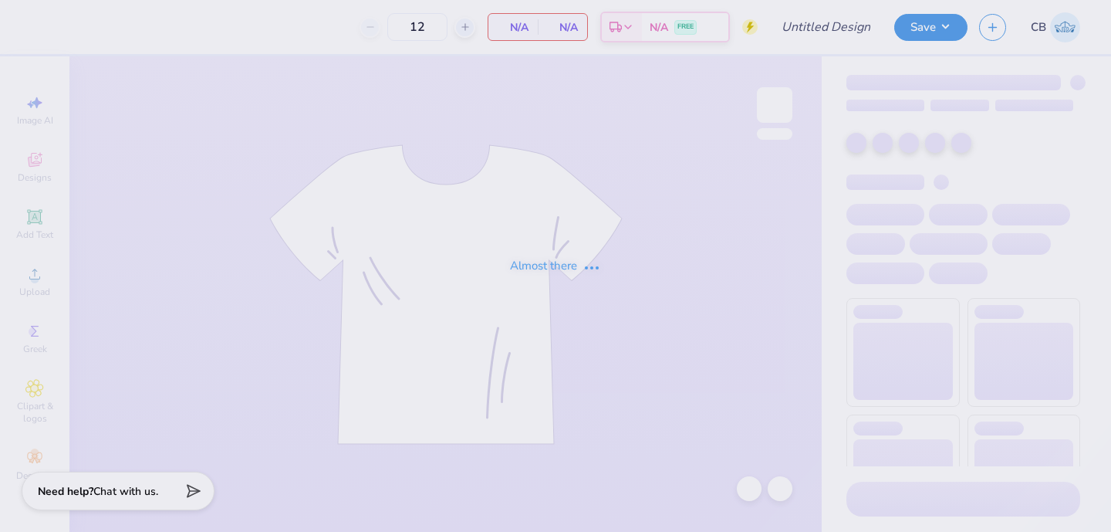
type input "Cheer Crewnecks"
type input "24"
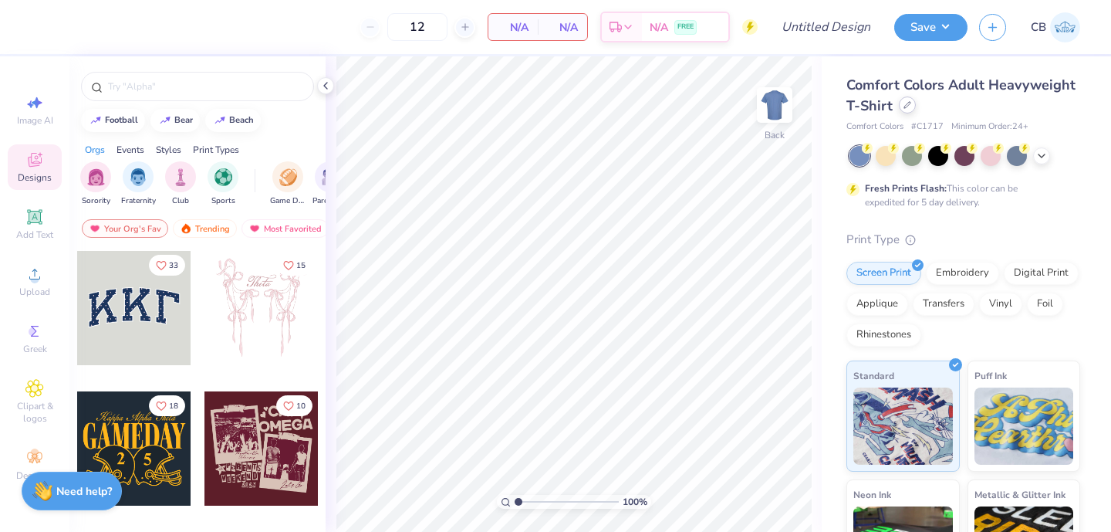
click at [904, 104] on icon at bounding box center [908, 105] width 8 height 8
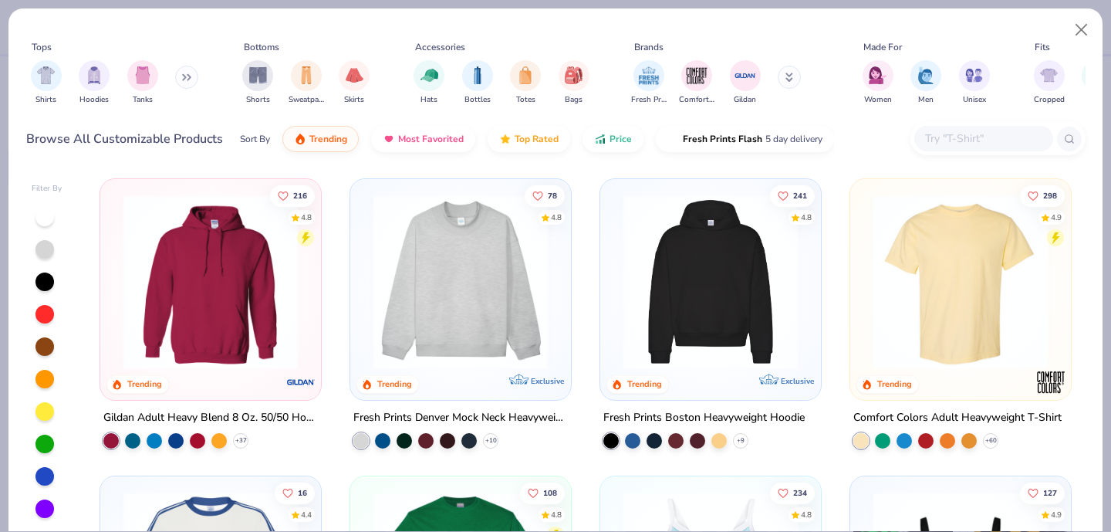
click at [919, 136] on div at bounding box center [984, 138] width 139 height 25
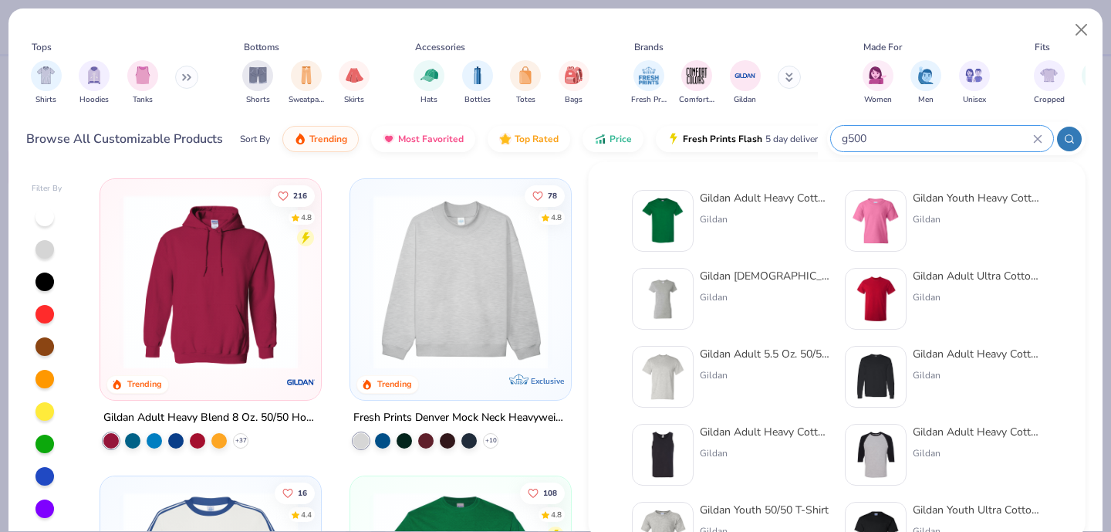
type input "g500"
click at [674, 224] on img at bounding box center [663, 221] width 48 height 48
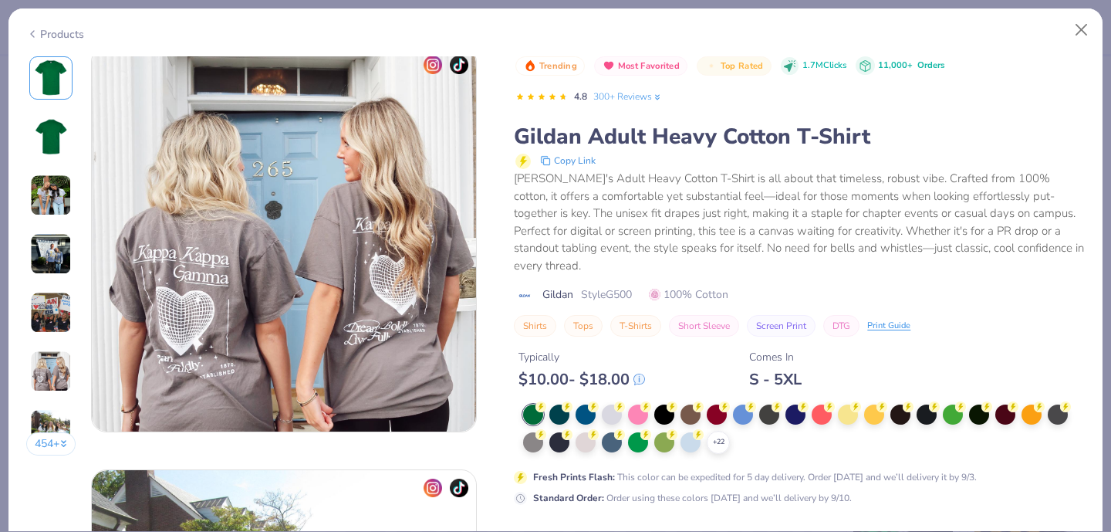
scroll to position [2109, 0]
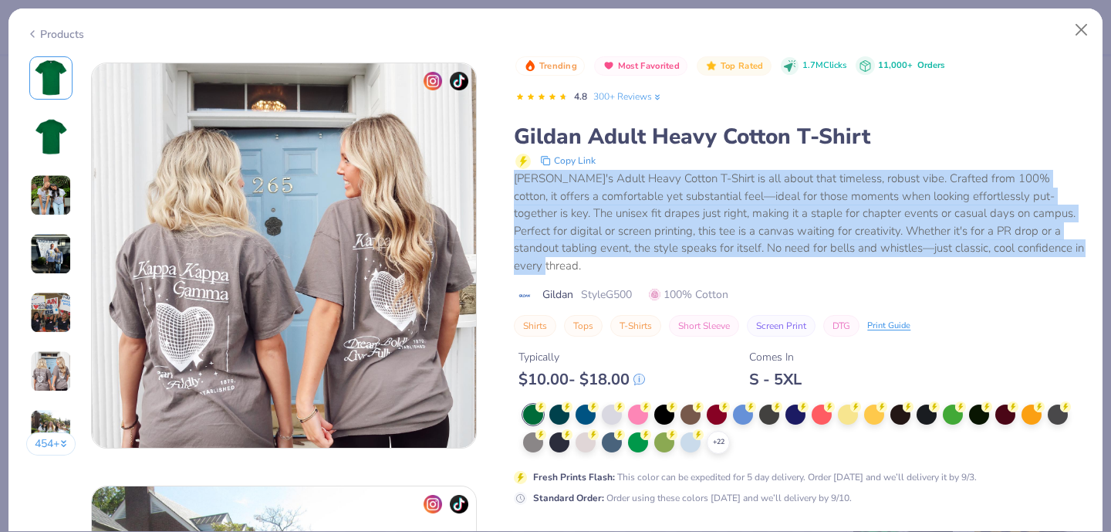
drag, startPoint x: 517, startPoint y: 182, endPoint x: 1033, endPoint y: 262, distance: 522.4
click at [1033, 262] on div "Trending Most Favorited Top Rated 1.7M Clicks 11,000+ Orders 4.8 300+ Reviews G…" at bounding box center [799, 196] width 571 height 281
copy div "[PERSON_NAME]'s Adult Heavy Cotton T-Shirt is all about that timeless, robust v…"
